Goal: Transaction & Acquisition: Purchase product/service

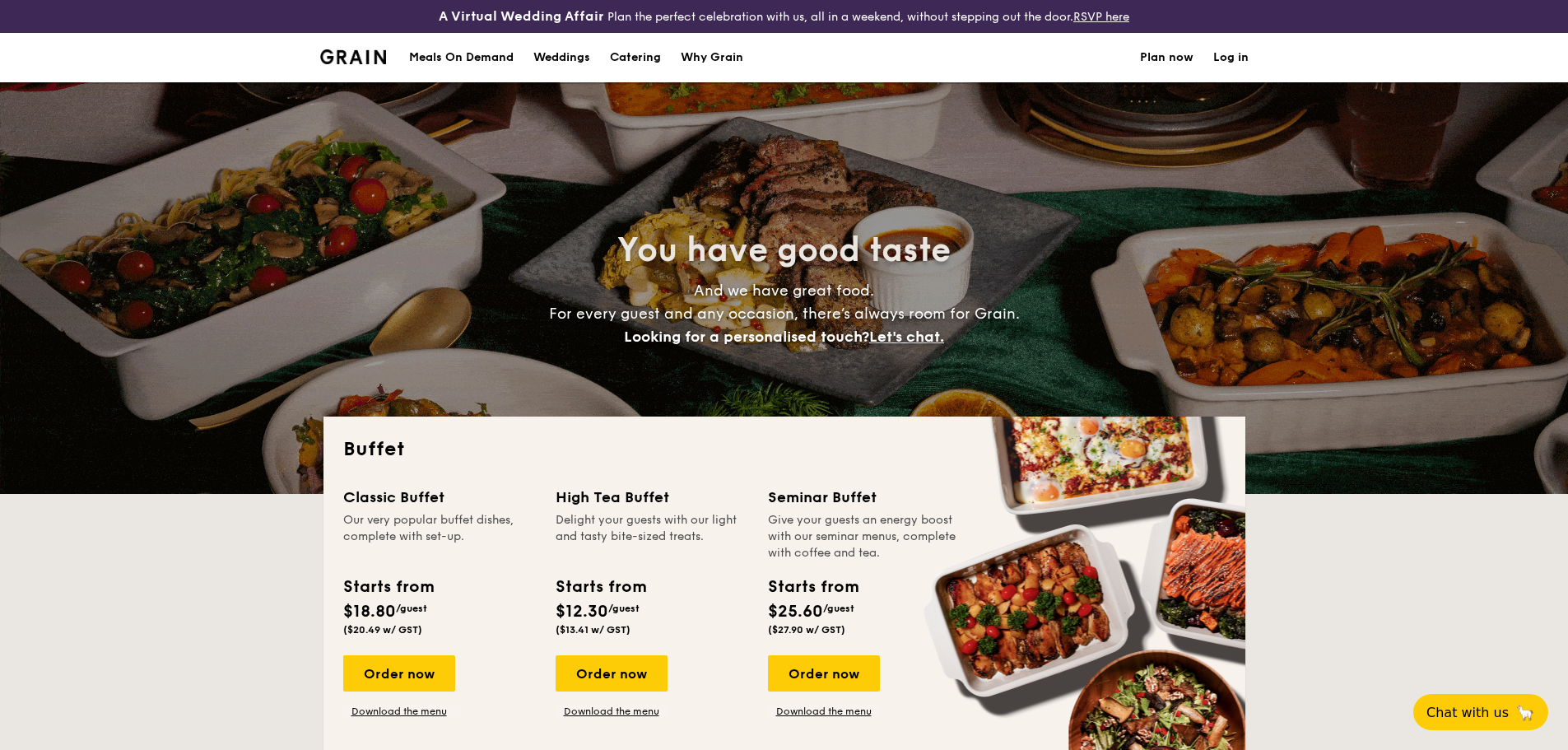
select select
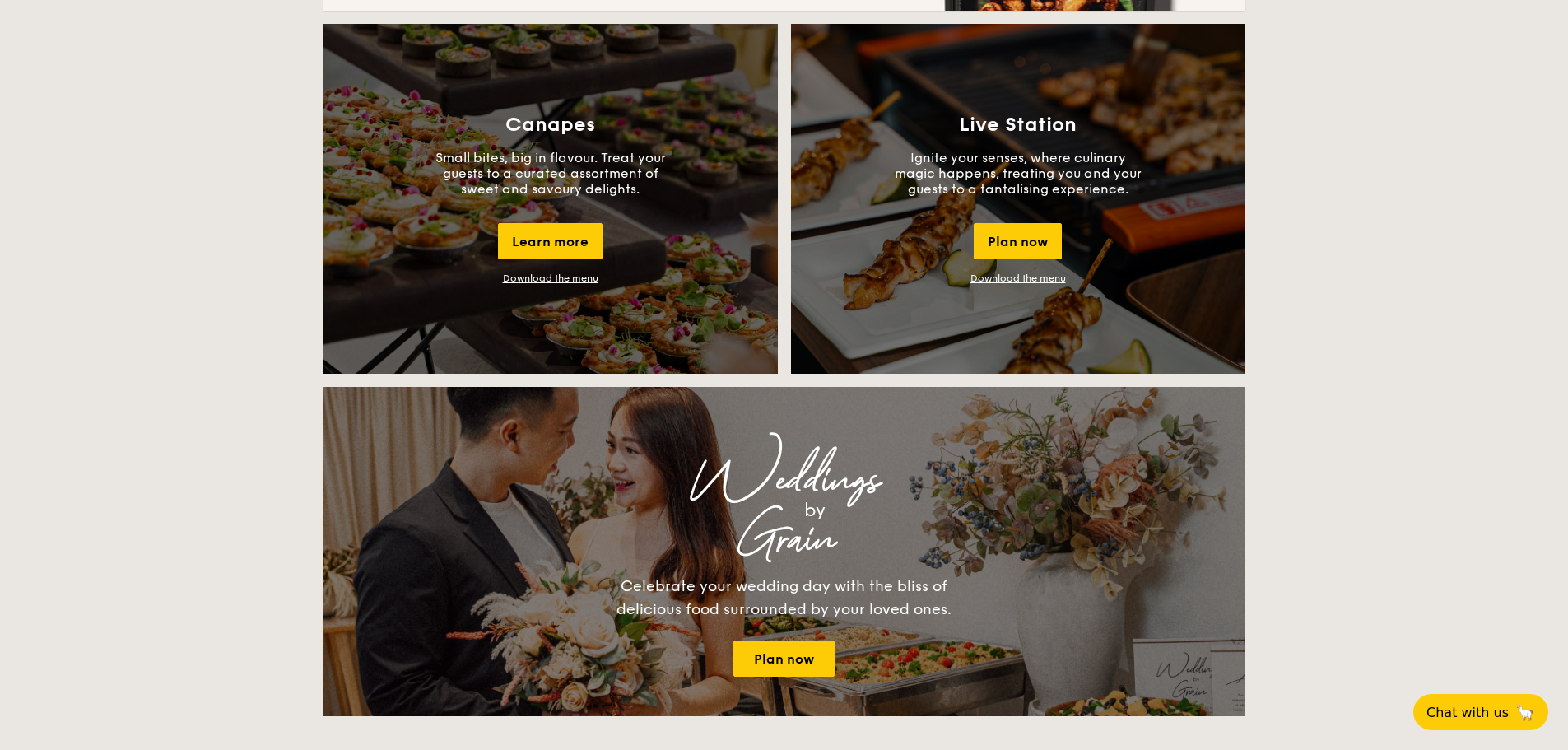
scroll to position [1070, 0]
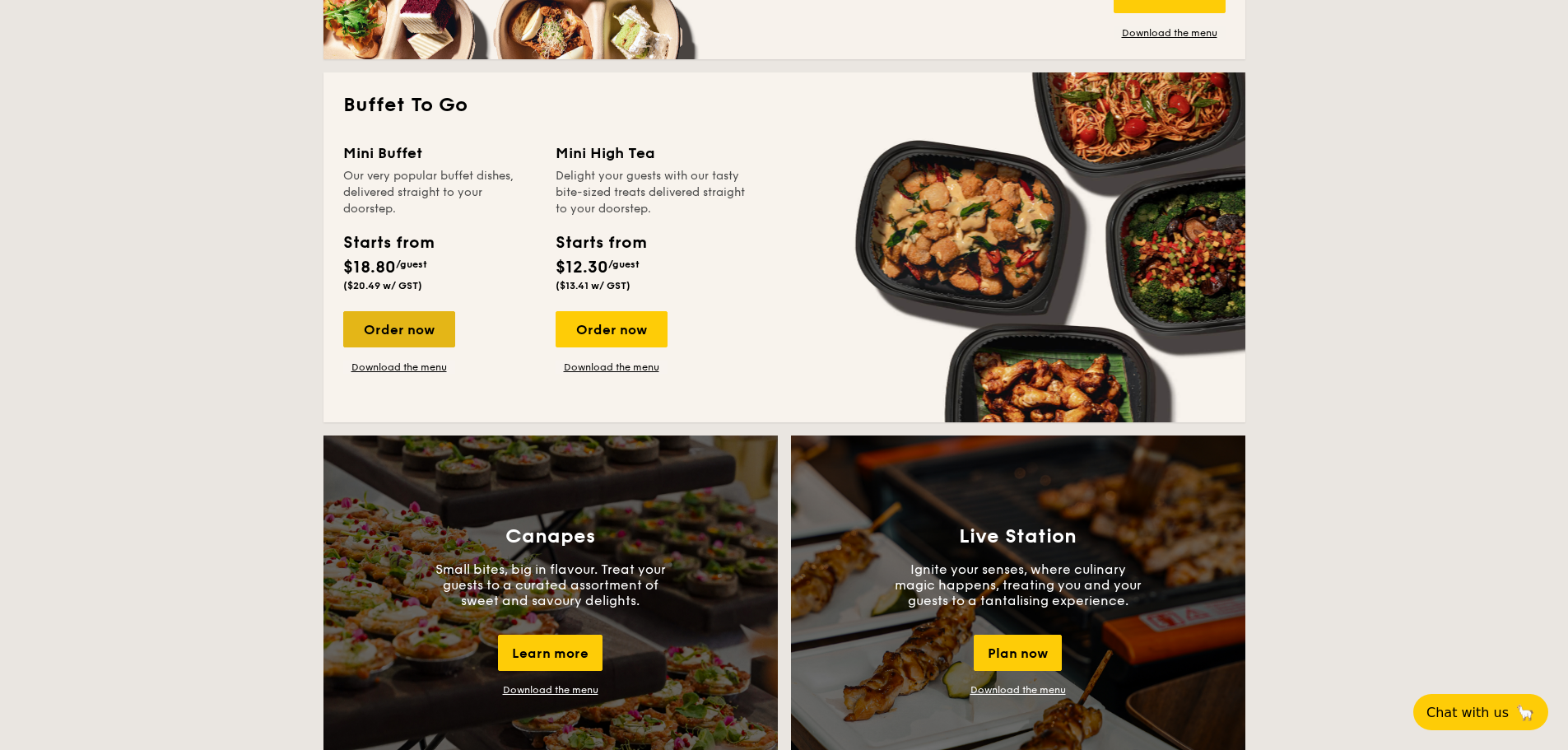
click at [423, 339] on div "Order now" at bounding box center [400, 329] width 112 height 36
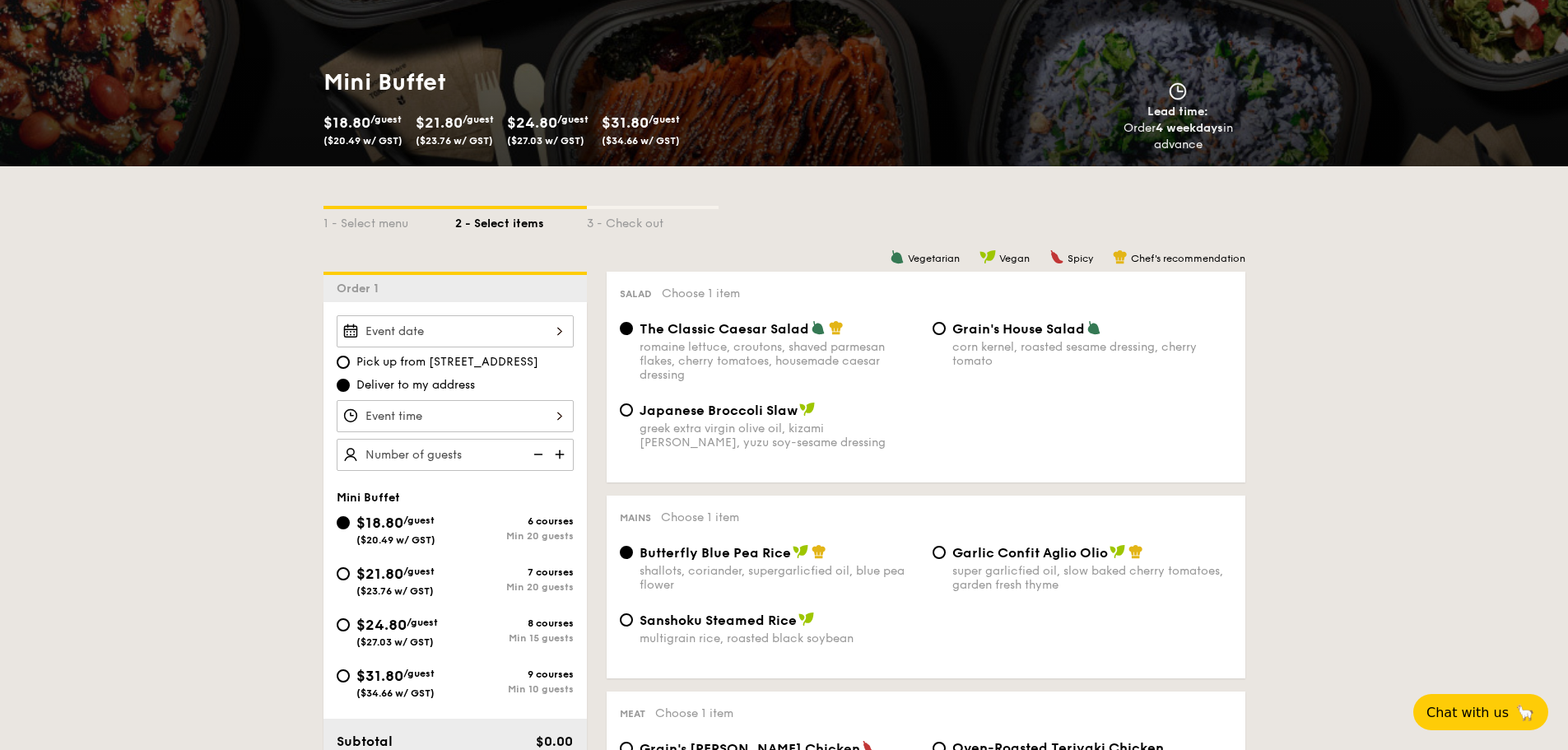
scroll to position [329, 0]
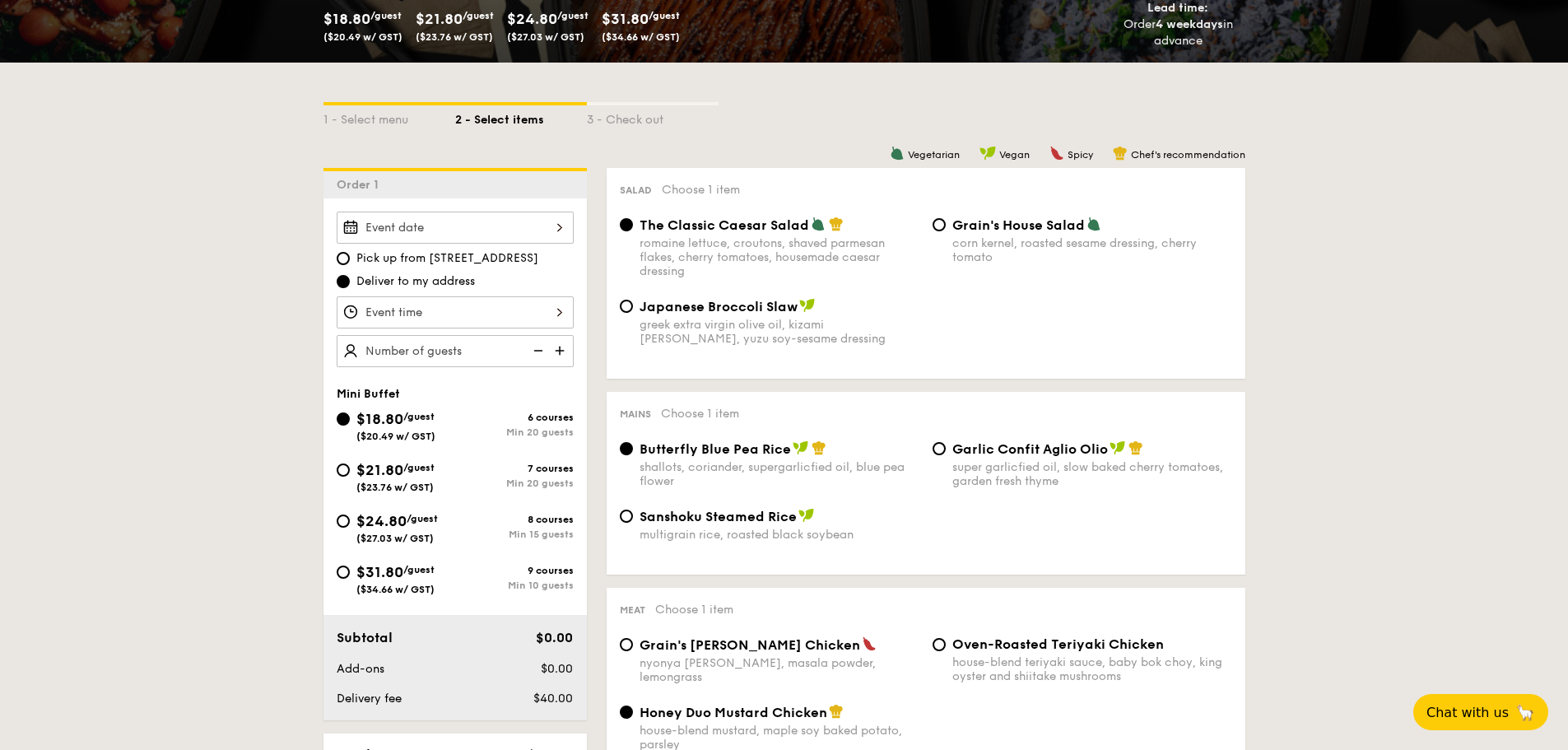
click at [391, 476] on span "$21.80" at bounding box center [380, 470] width 47 height 18
click at [350, 476] on input "$21.80 /guest ($23.76 w/ GST) 7 courses Min 20 guests" at bounding box center [343, 469] width 13 height 13
radio input "true"
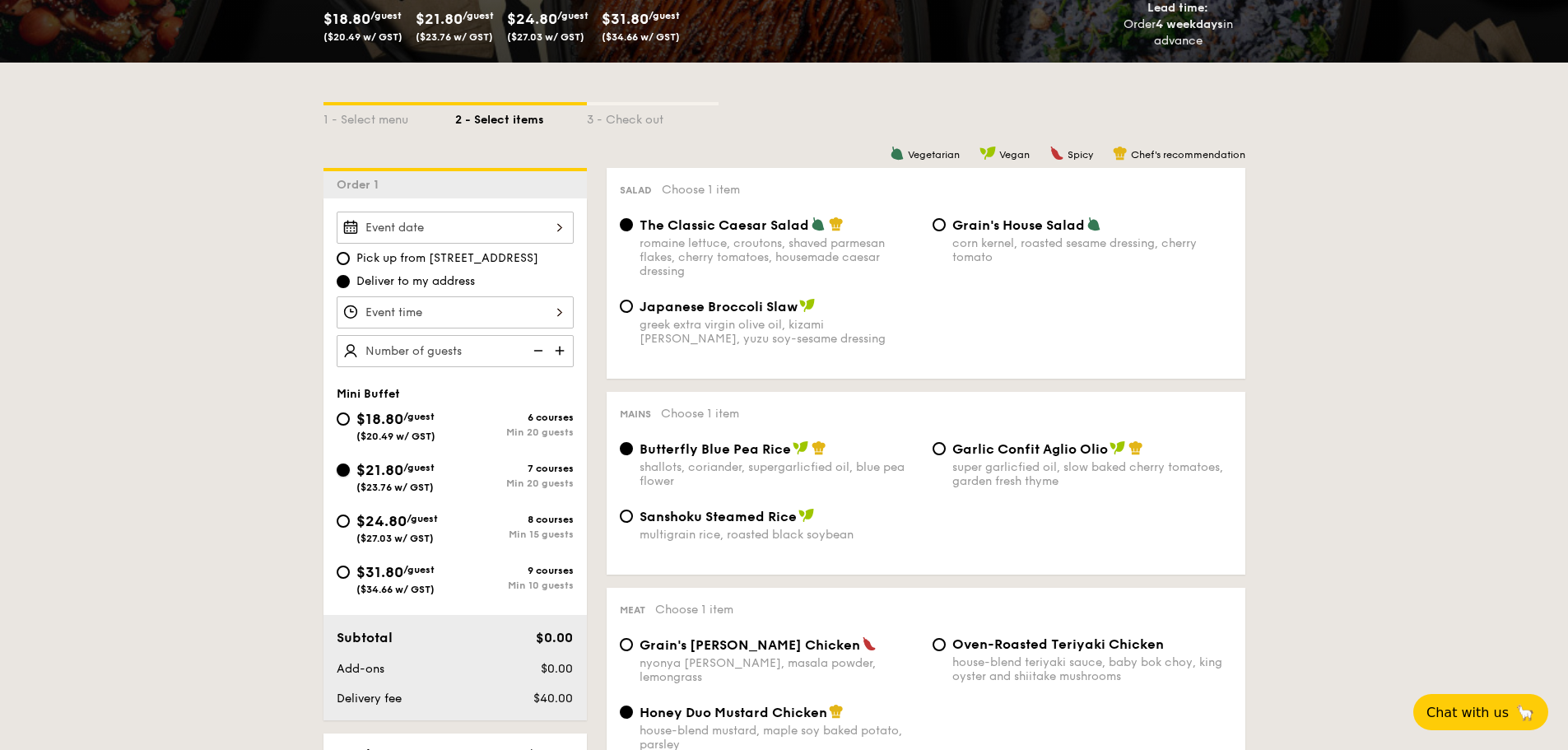
radio input "false"
radio input "true"
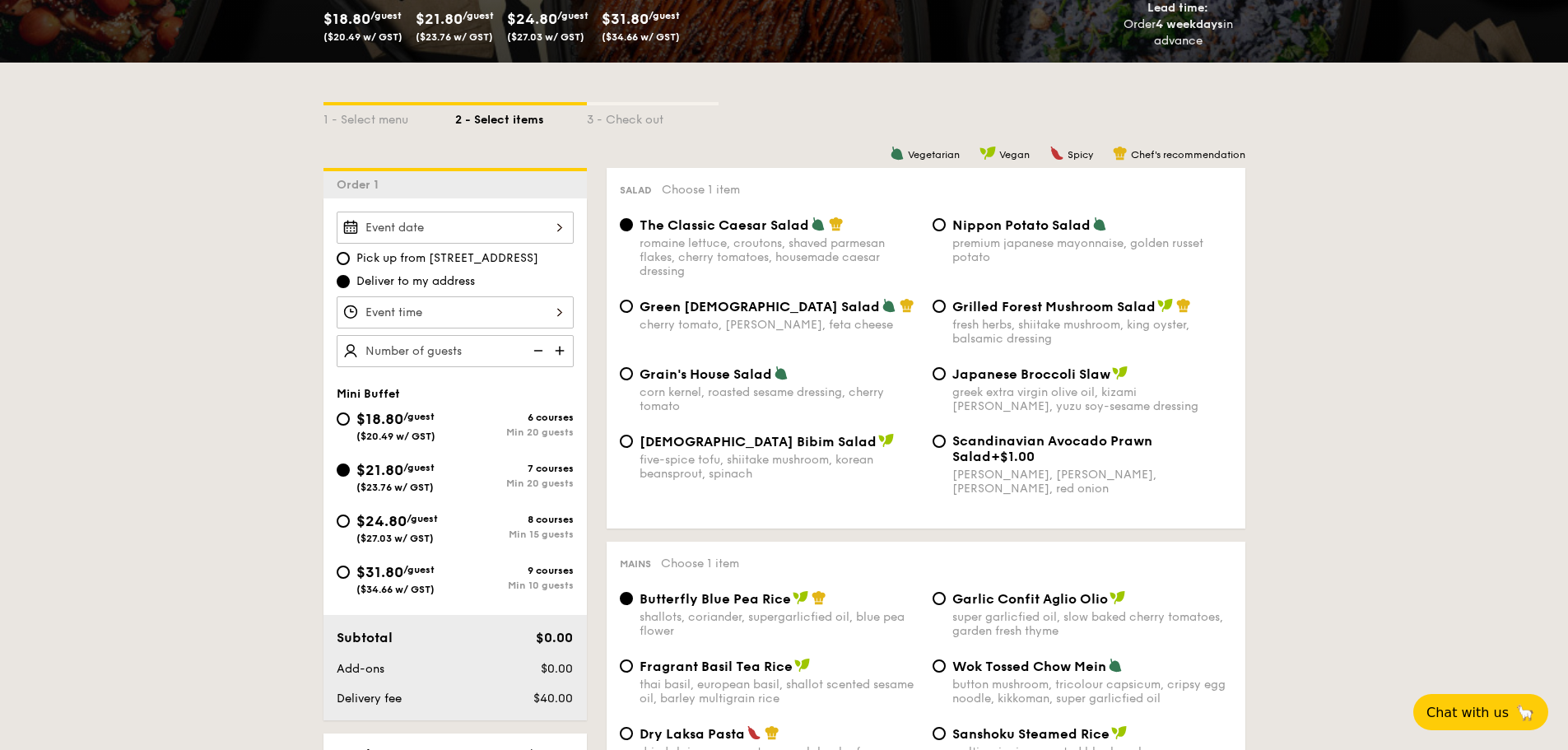
click at [414, 527] on div "$24.80 /guest ($27.03 w/ GST)" at bounding box center [397, 526] width 81 height 34
click at [350, 527] on input "$24.80 /guest ($27.03 w/ GST) 8 courses Min 15 guests" at bounding box center [343, 520] width 13 height 13
radio input "true"
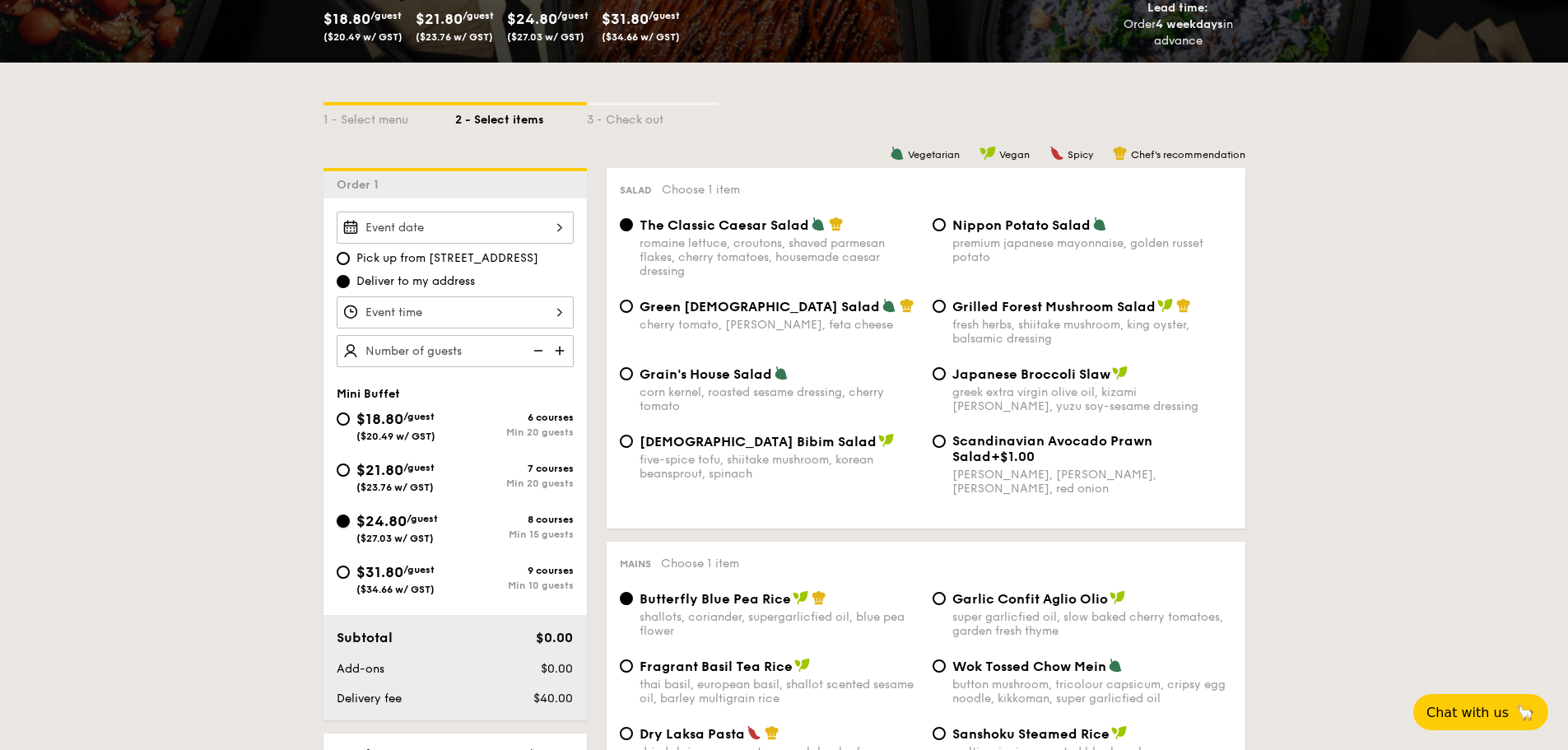
radio input "true"
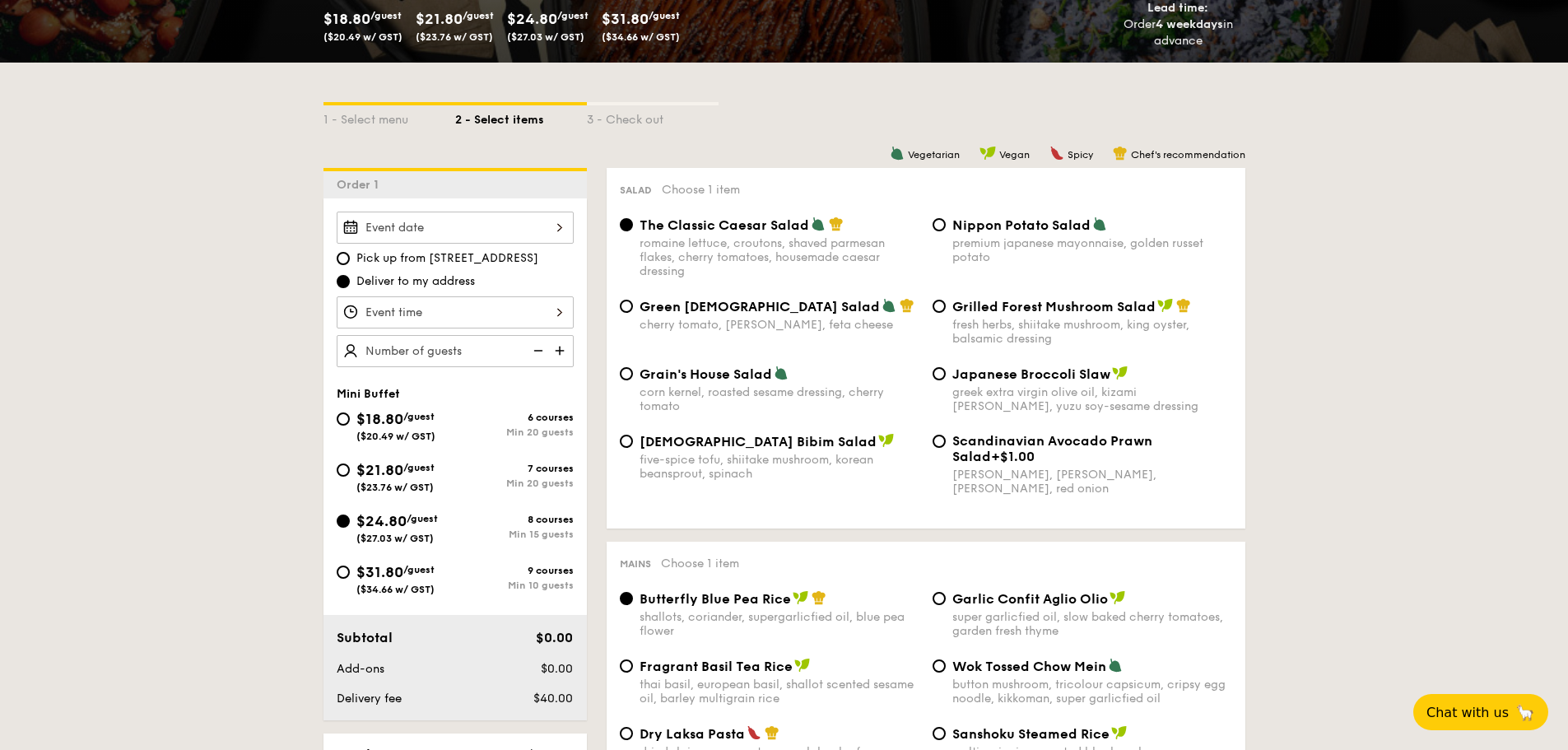
click at [519, 318] on div at bounding box center [455, 312] width 237 height 32
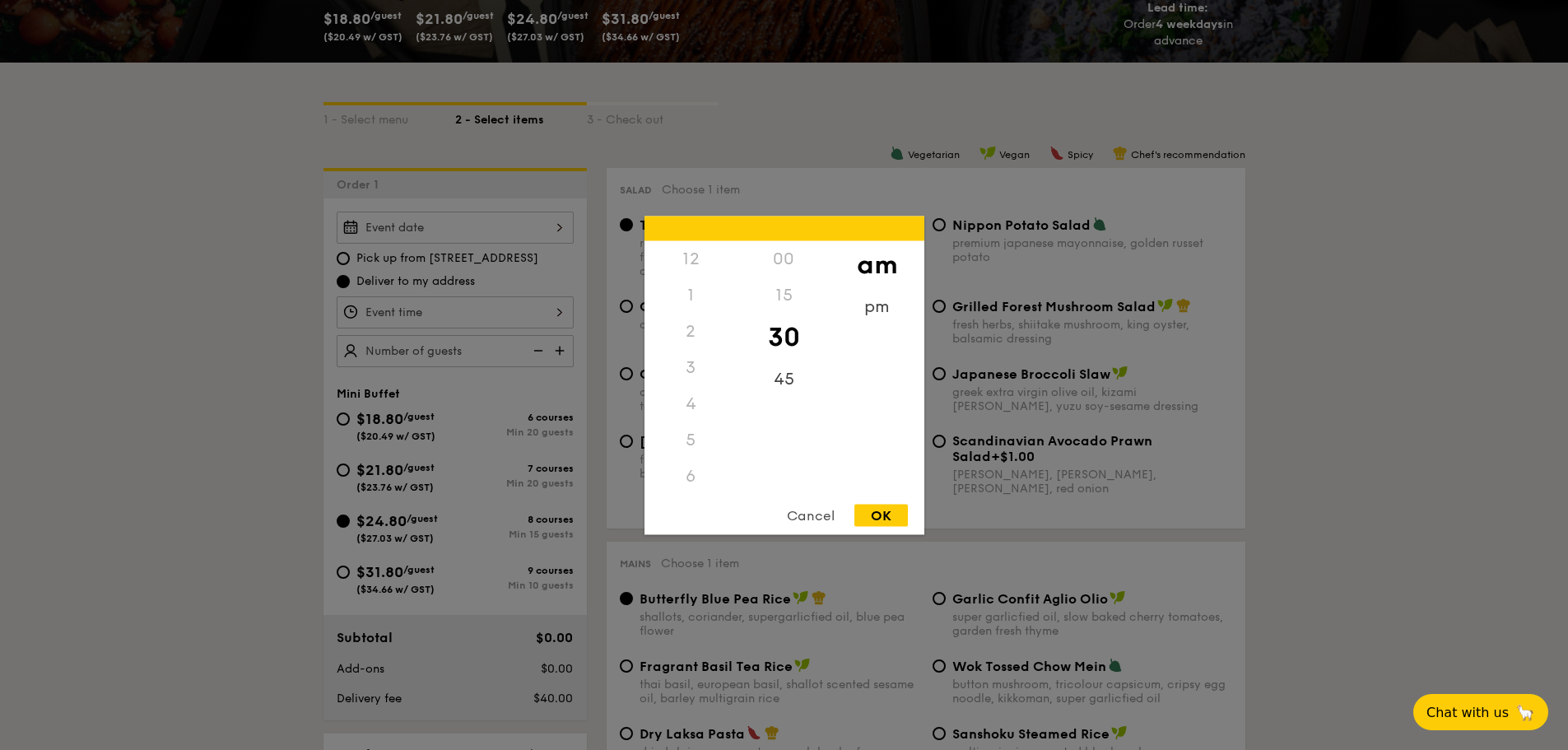
scroll to position [181, 0]
click at [829, 519] on div "Cancel" at bounding box center [811, 514] width 80 height 23
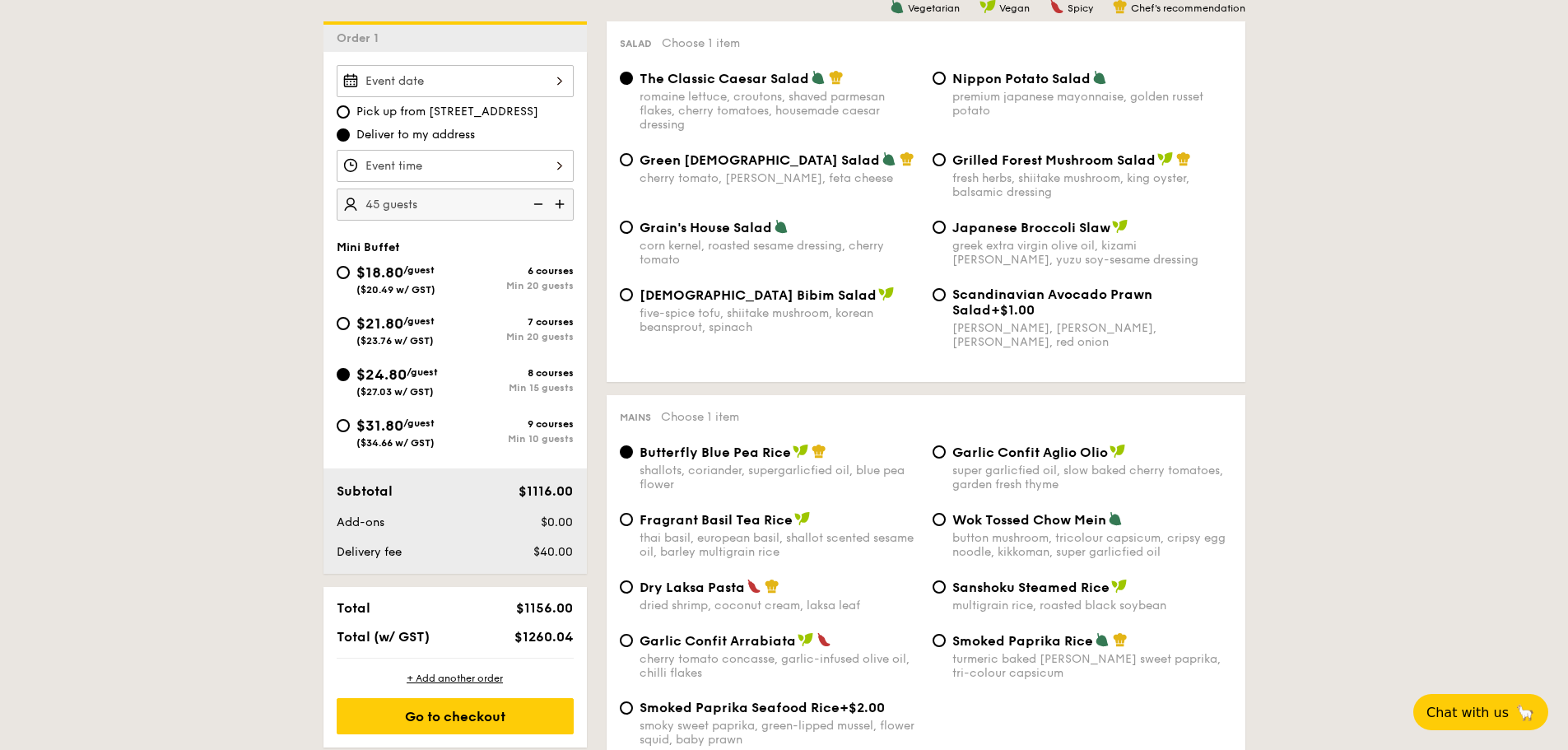
scroll to position [576, 0]
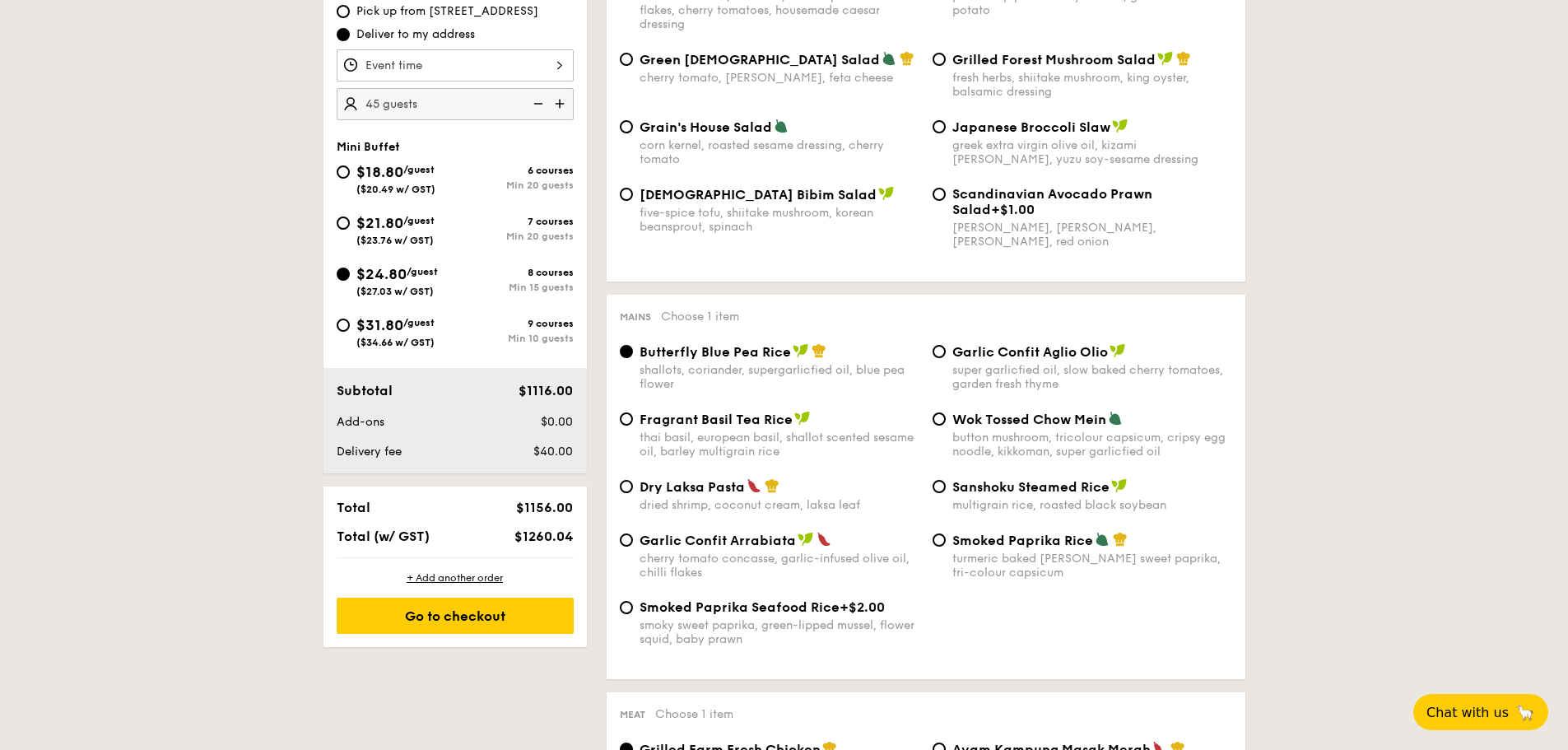
click at [534, 105] on img at bounding box center [536, 104] width 24 height 31
click at [559, 108] on img at bounding box center [561, 104] width 24 height 31
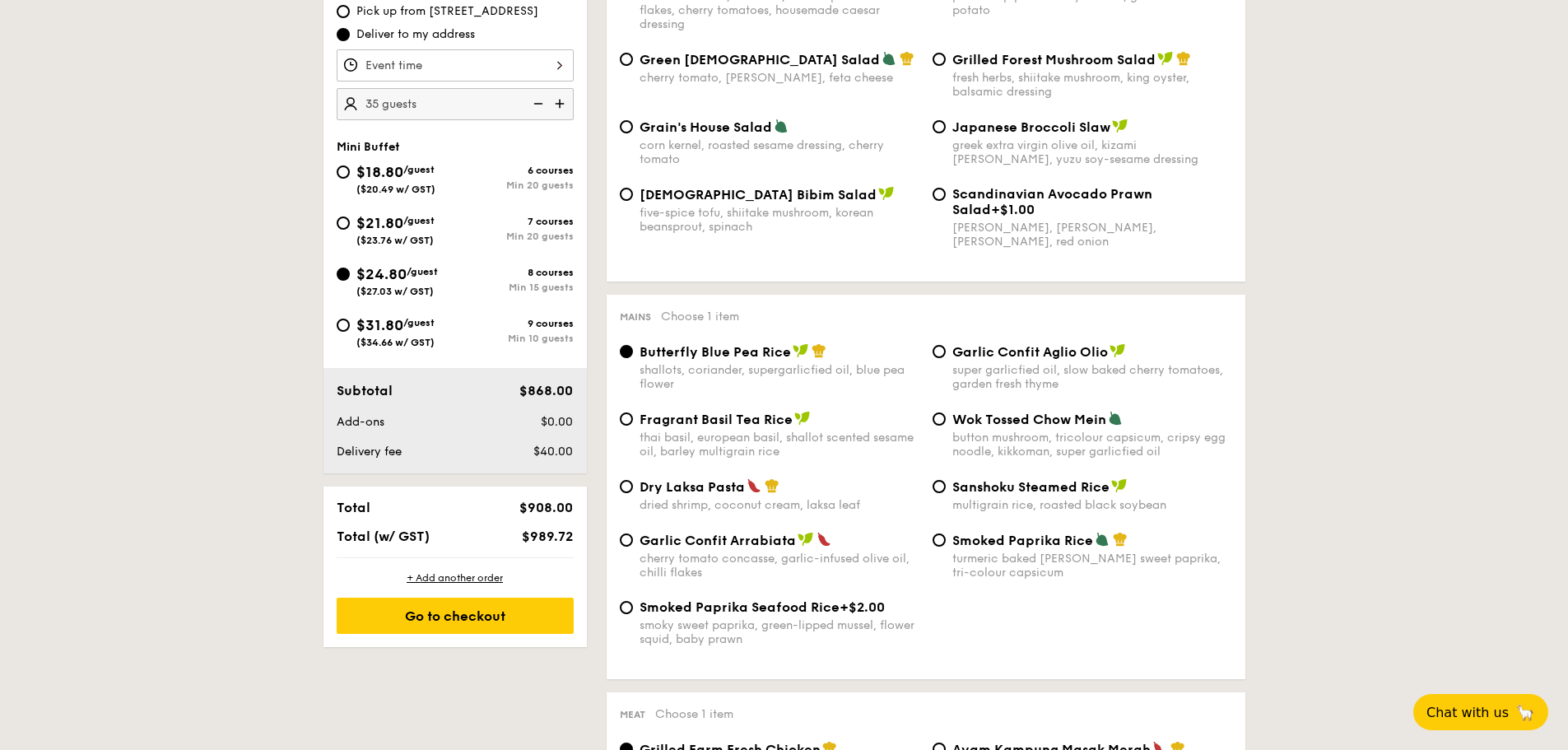
type input "40 guests"
click at [691, 297] on div "Mains Choose 1 item Butterfly Blue Pea Rice shallots, coriander, supergarlicfie…" at bounding box center [926, 487] width 639 height 385
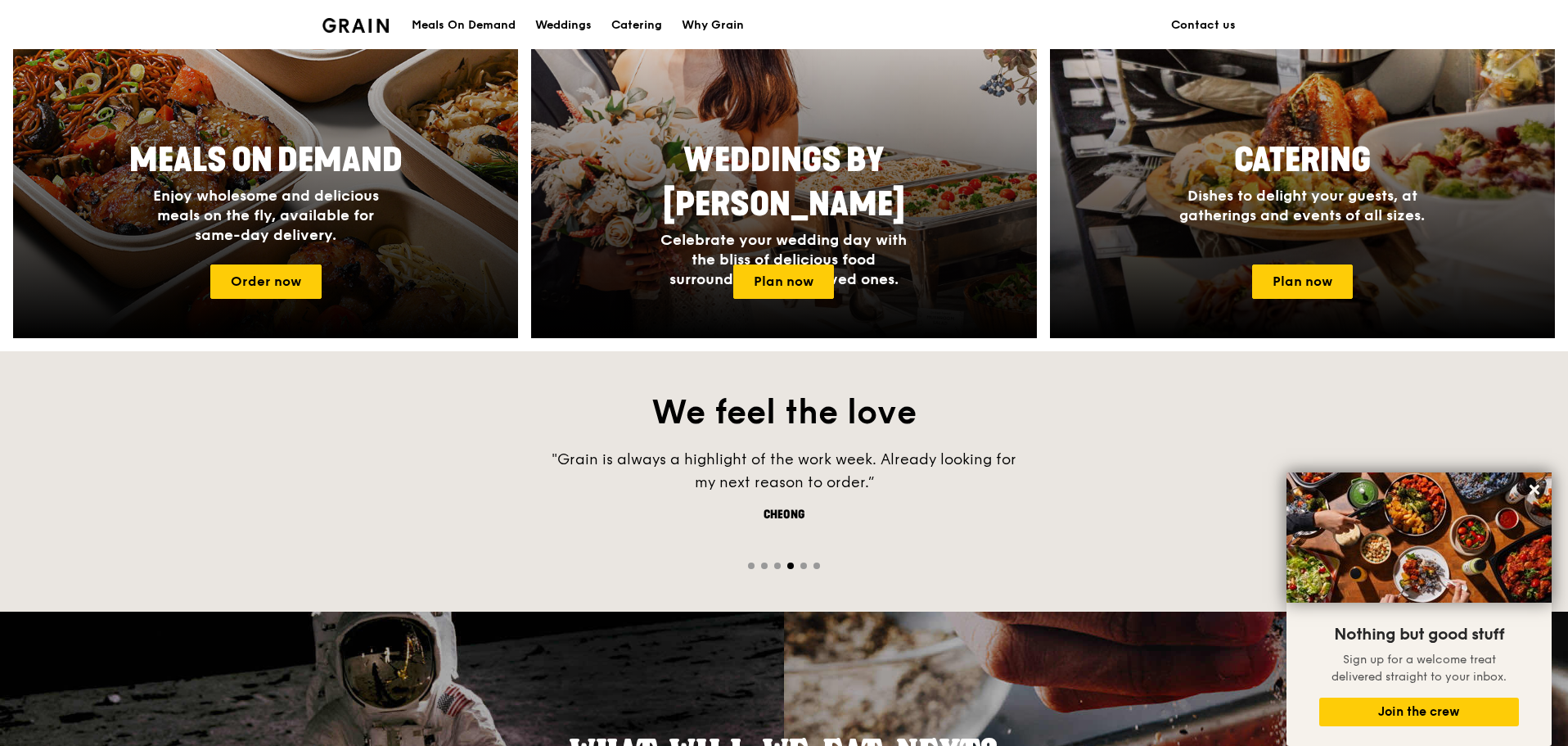
scroll to position [654, 0]
